Goal: Entertainment & Leisure: Consume media (video, audio)

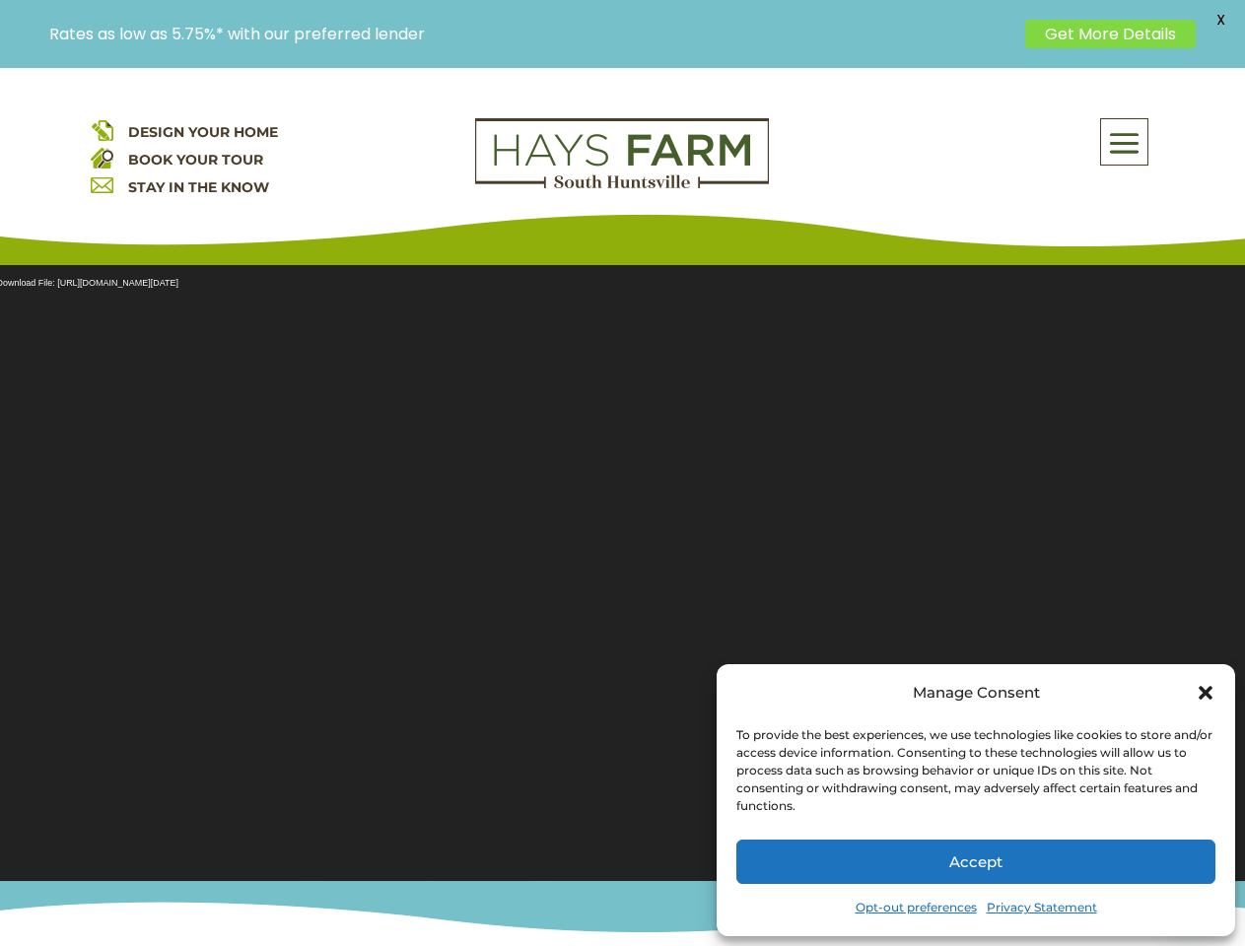
click at [622, 507] on section "Video Player Media error: Format(s) not supported or source(s) not found Downlo…" at bounding box center [622, 560] width 1245 height 641
click at [1125, 142] on span at bounding box center [1124, 142] width 46 height 45
click at [622, 561] on section "Video Player Media error: Format(s) not supported or source(s) not found Downlo…" at bounding box center [622, 560] width 1245 height 641
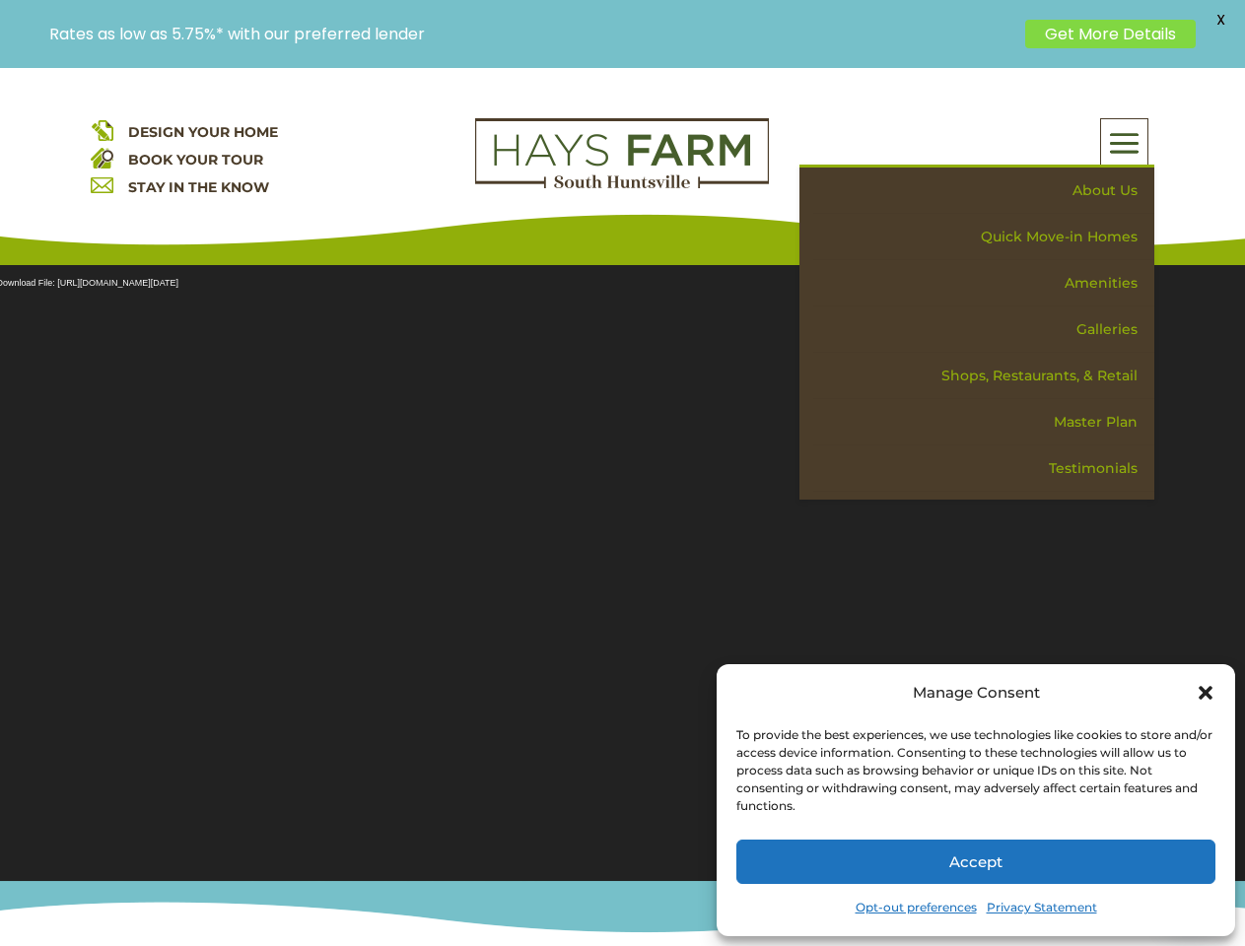
click at [1220, 20] on span "X" at bounding box center [1220, 20] width 30 height 30
